Goal: Transaction & Acquisition: Purchase product/service

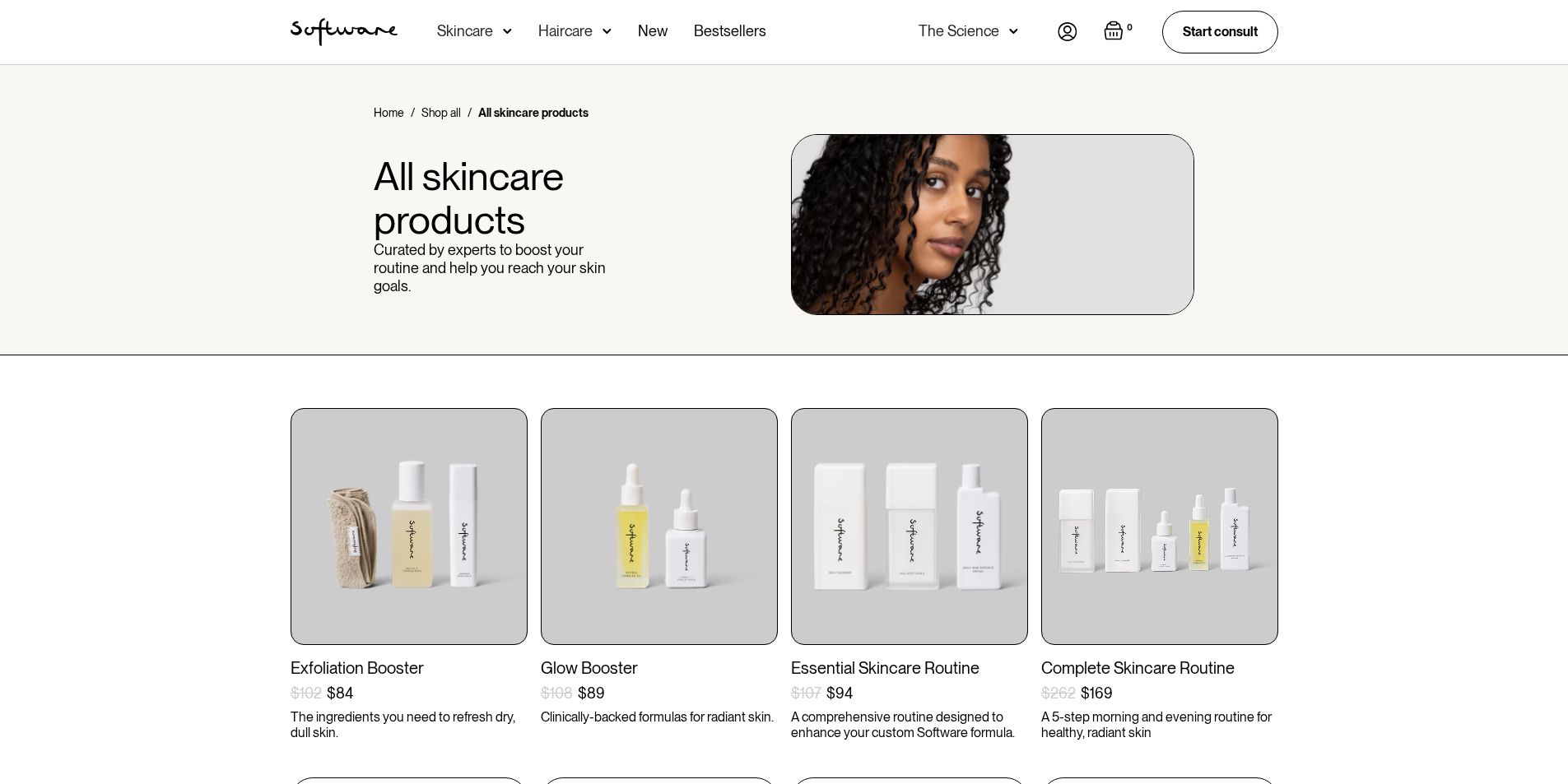
click at [480, 31] on div "Skincare" at bounding box center [465, 31] width 56 height 17
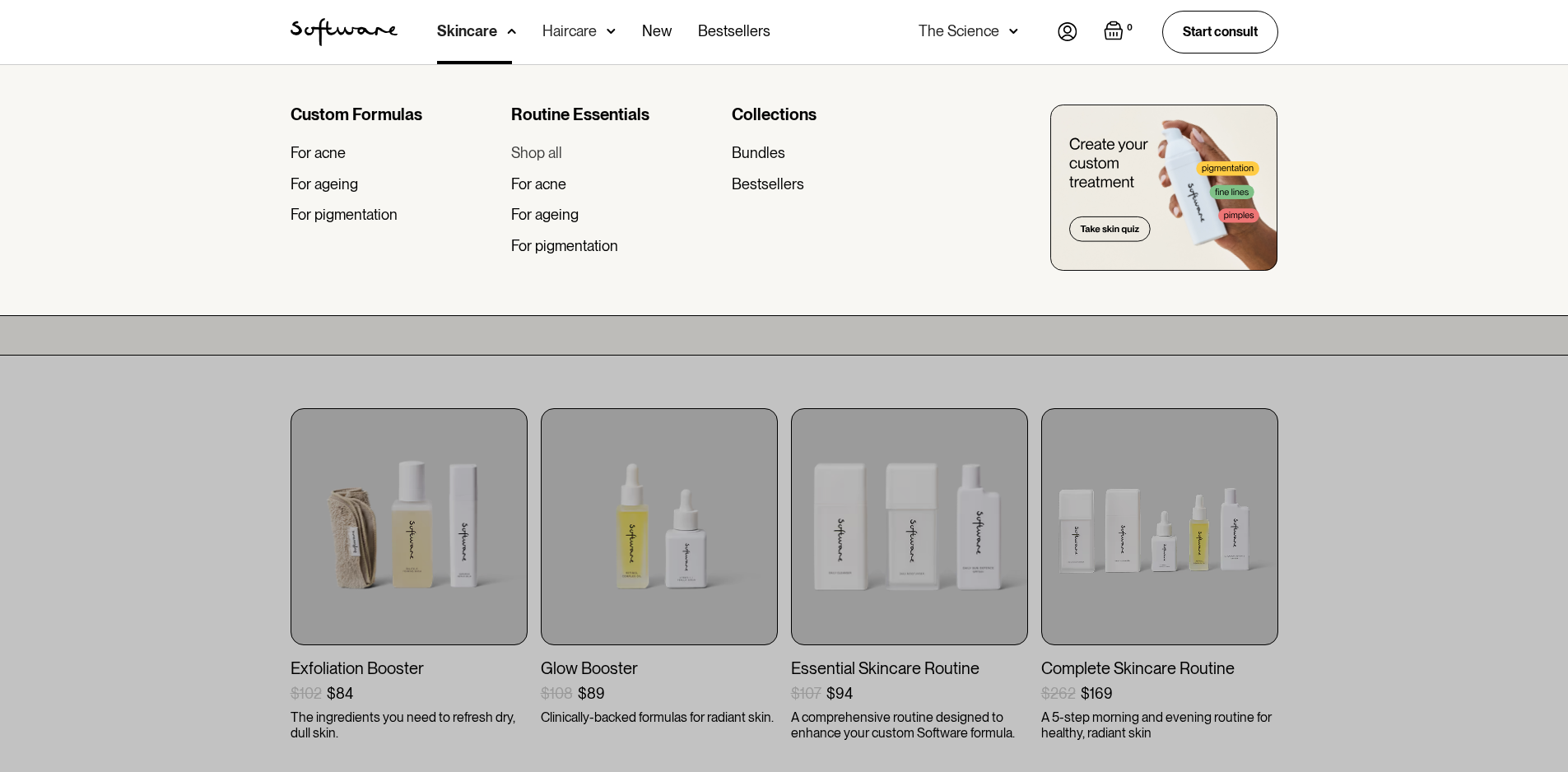
click at [548, 148] on div "Shop all" at bounding box center [536, 153] width 51 height 18
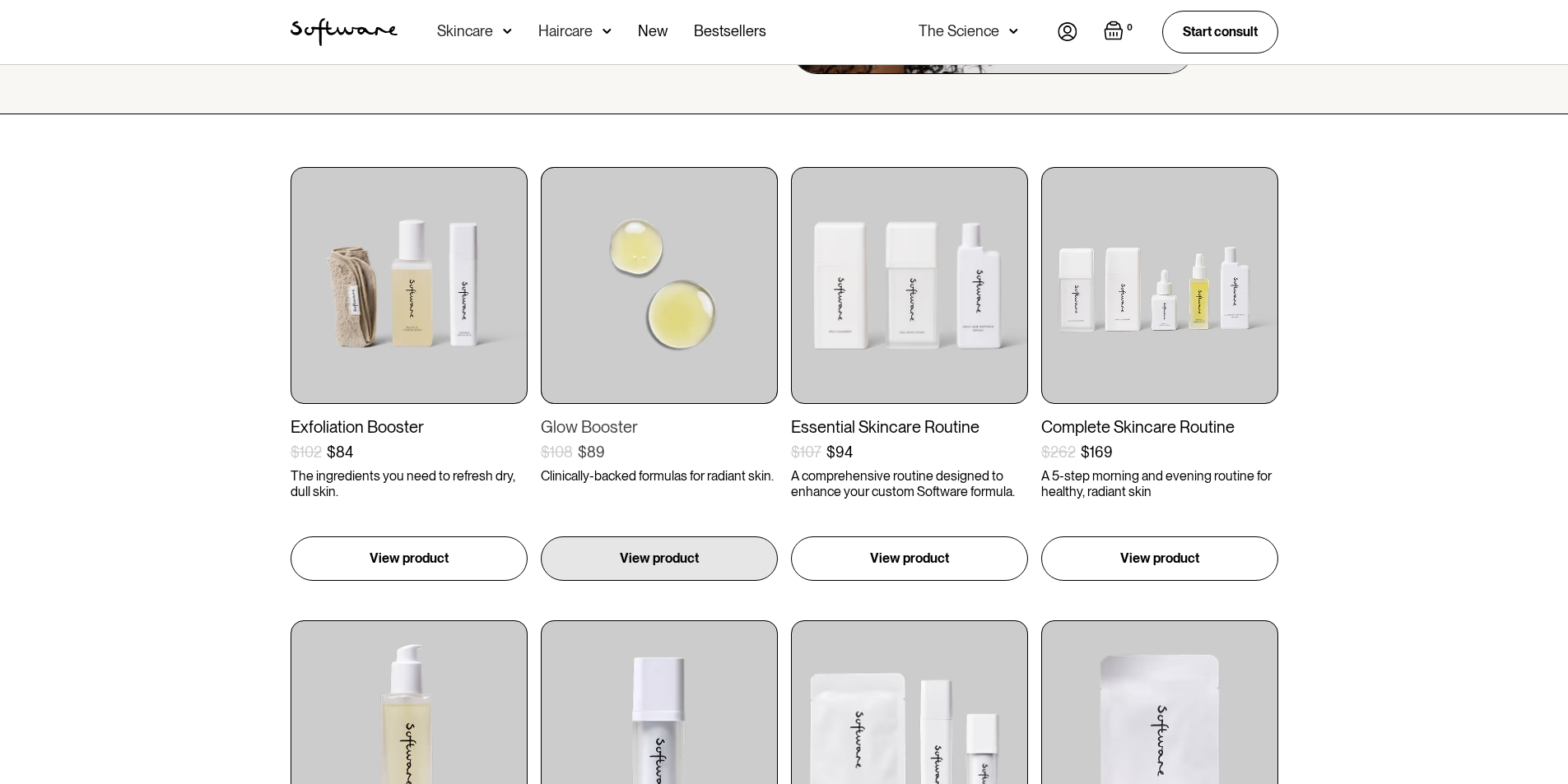
scroll to position [329, 0]
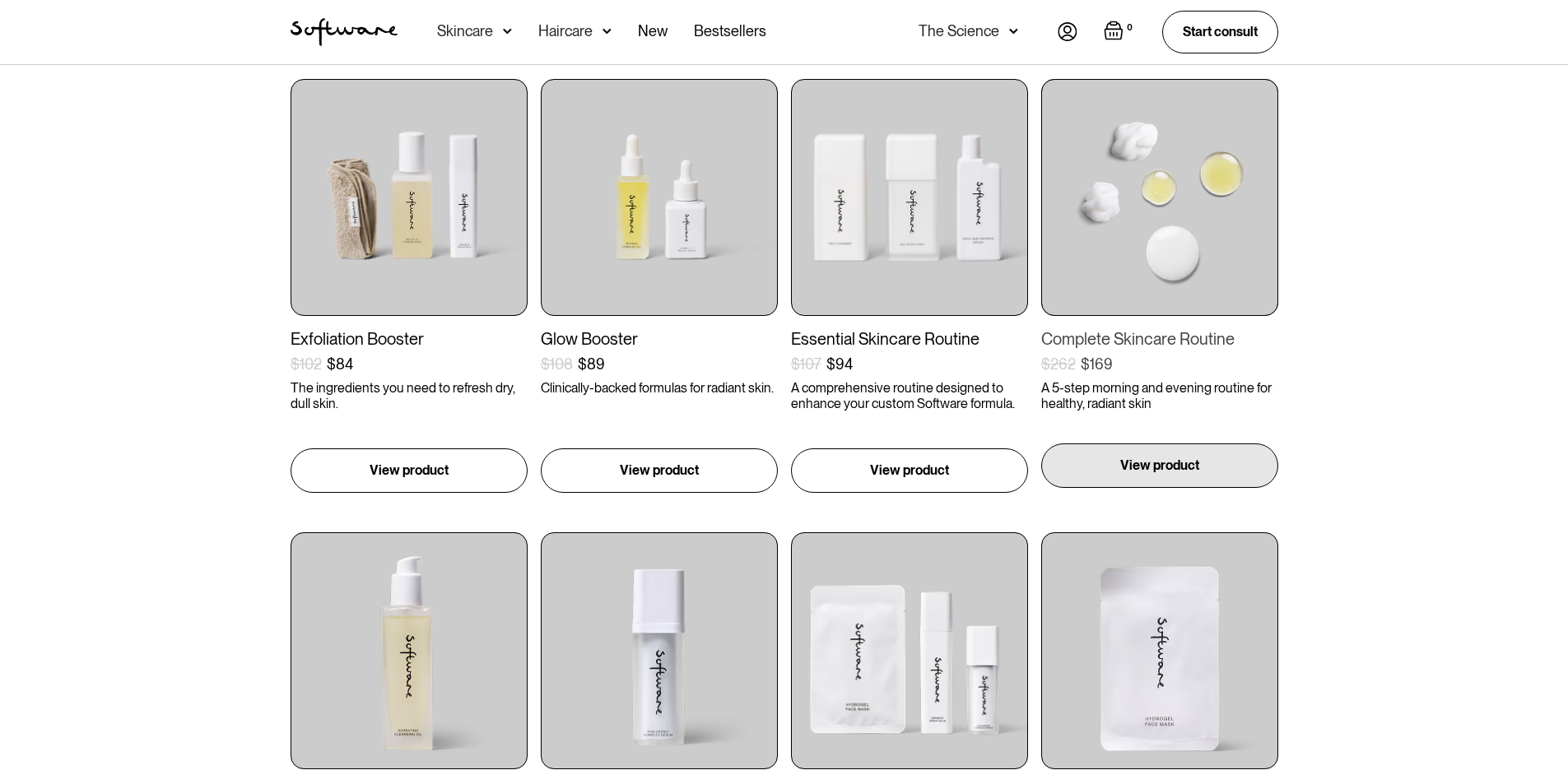
click at [1177, 462] on p "View product" at bounding box center [1160, 465] width 79 height 19
click at [1141, 474] on p "View product" at bounding box center [1160, 465] width 79 height 19
